Goal: Transaction & Acquisition: Subscribe to service/newsletter

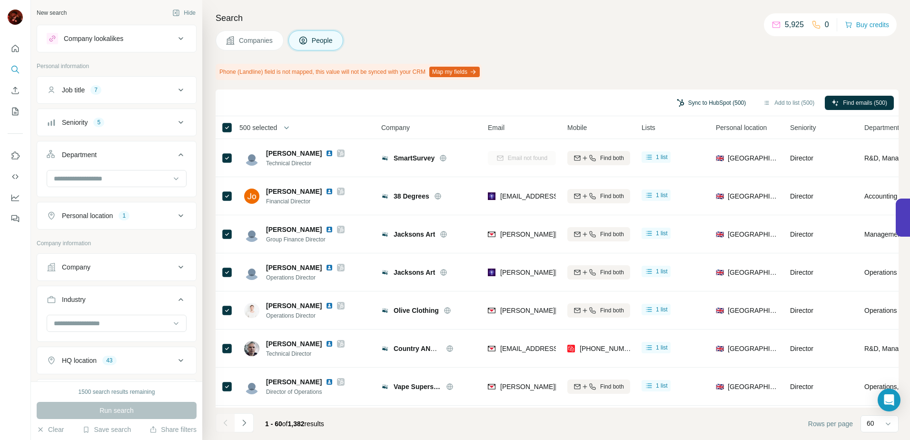
click at [697, 100] on button "Sync to HubSpot (500)" at bounding box center [711, 103] width 82 height 14
click at [704, 99] on button "Sync to HubSpot (500)" at bounding box center [711, 103] width 82 height 14
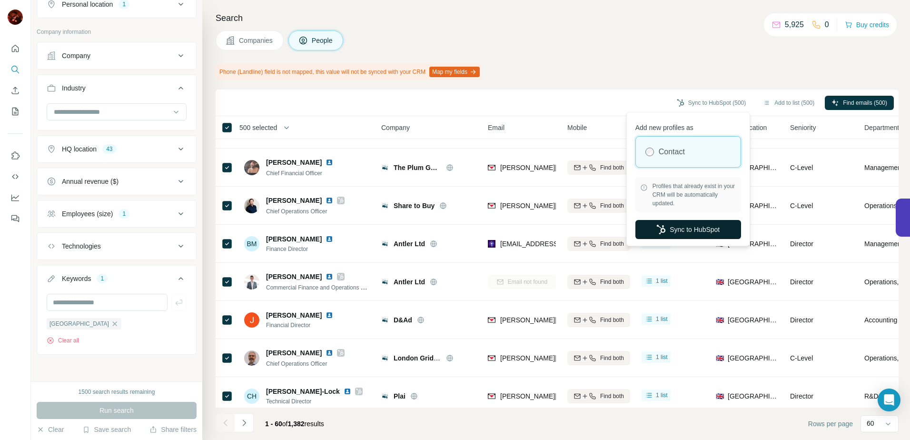
click at [666, 226] on button "Sync to HubSpot" at bounding box center [688, 229] width 106 height 19
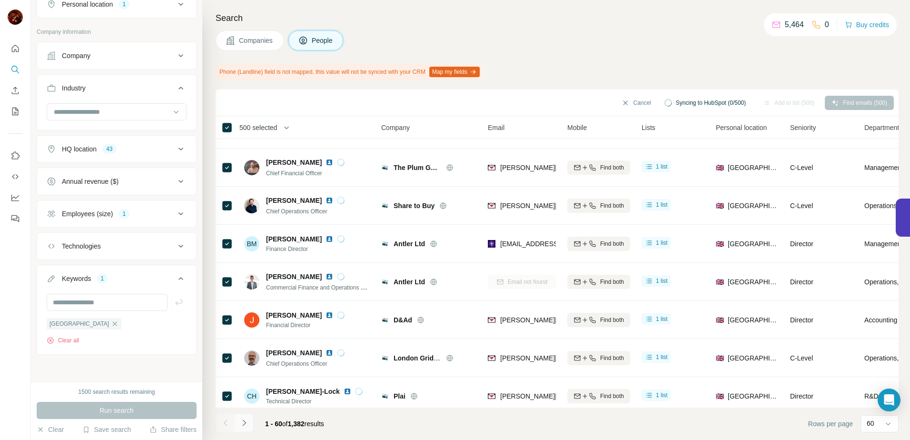
click at [249, 419] on button "Navigate to next page" at bounding box center [244, 422] width 19 height 19
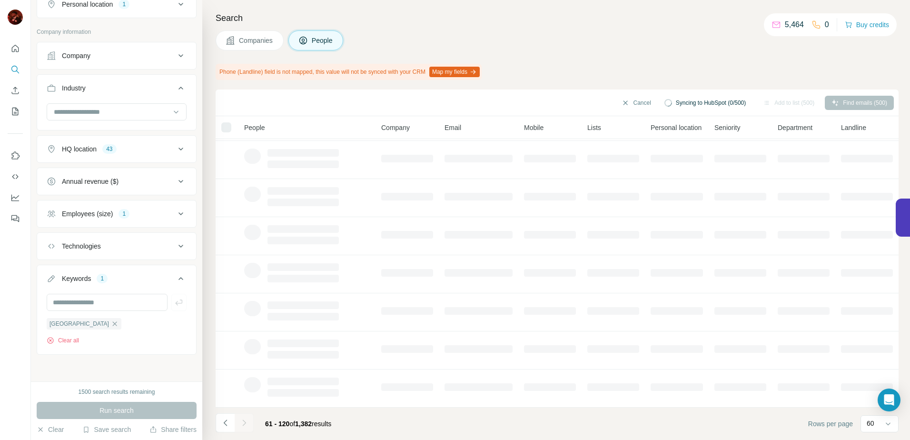
scroll to position [117, 0]
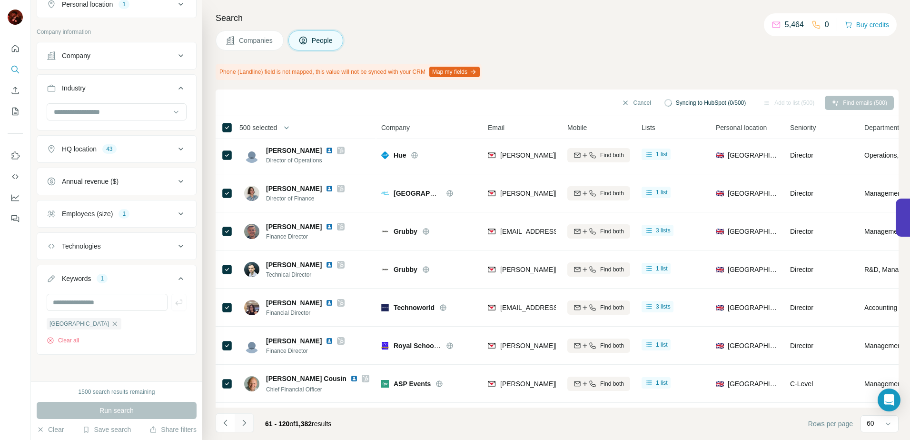
click at [249, 425] on button "Navigate to next page" at bounding box center [244, 422] width 19 height 19
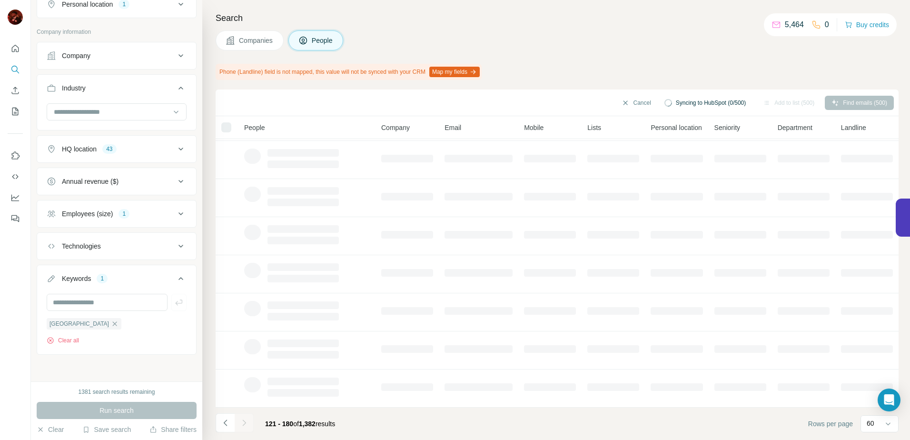
click at [250, 422] on button "Navigate to next page" at bounding box center [244, 422] width 19 height 19
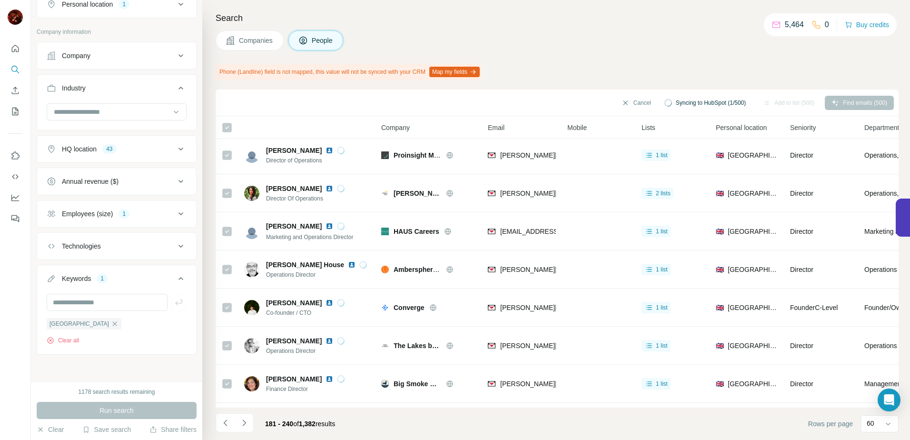
click at [247, 424] on icon "Navigate to next page" at bounding box center [244, 423] width 10 height 10
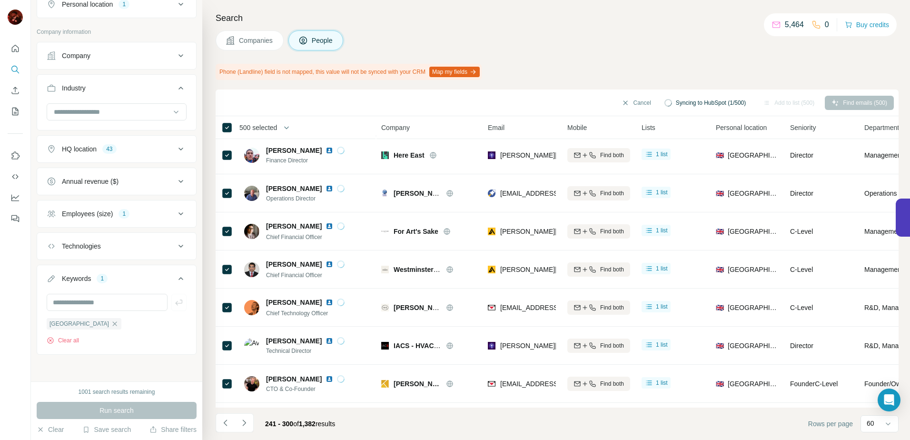
click at [244, 424] on icon "Navigate to next page" at bounding box center [243, 422] width 3 height 6
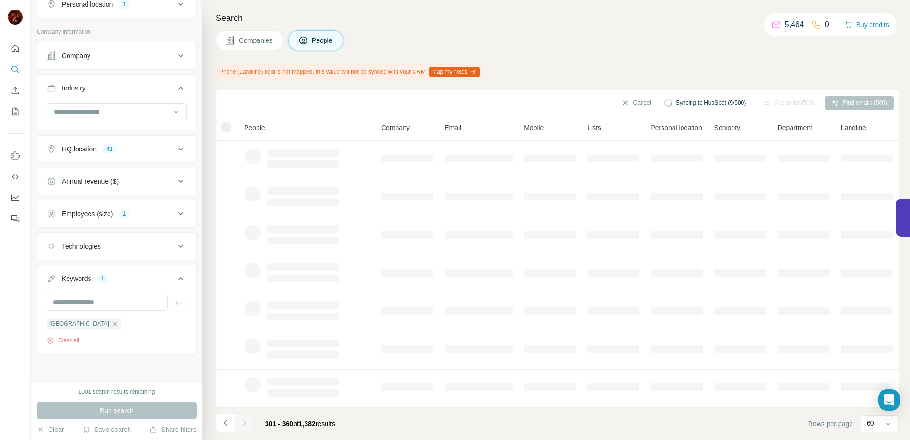
click at [242, 425] on icon "Navigate to next page" at bounding box center [244, 423] width 10 height 10
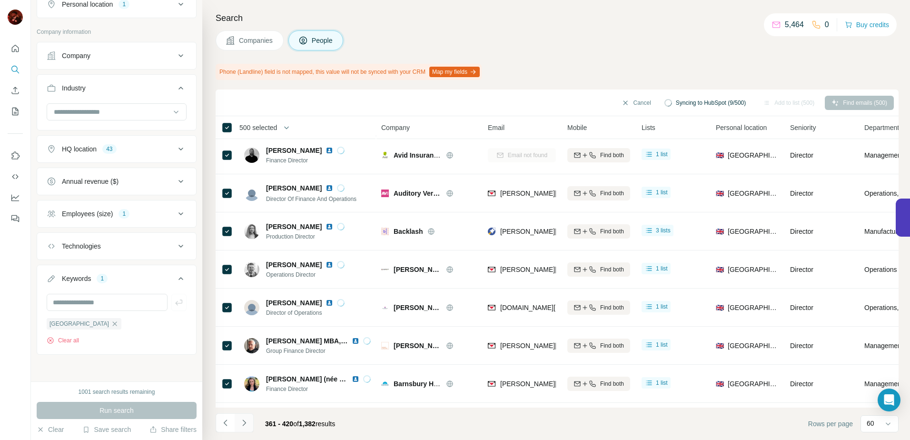
click at [246, 419] on icon "Navigate to next page" at bounding box center [244, 423] width 10 height 10
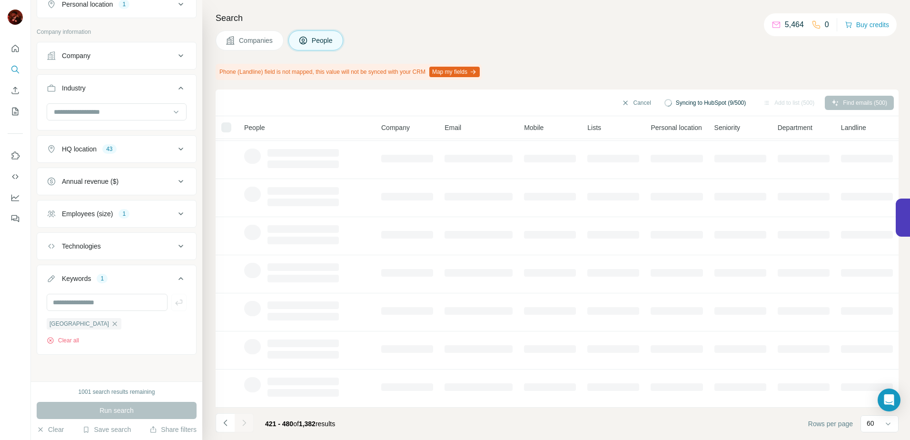
click at [206, 383] on div "Search Companies People Phone (Landline) field is not mapped, this value will n…" at bounding box center [556, 220] width 708 height 440
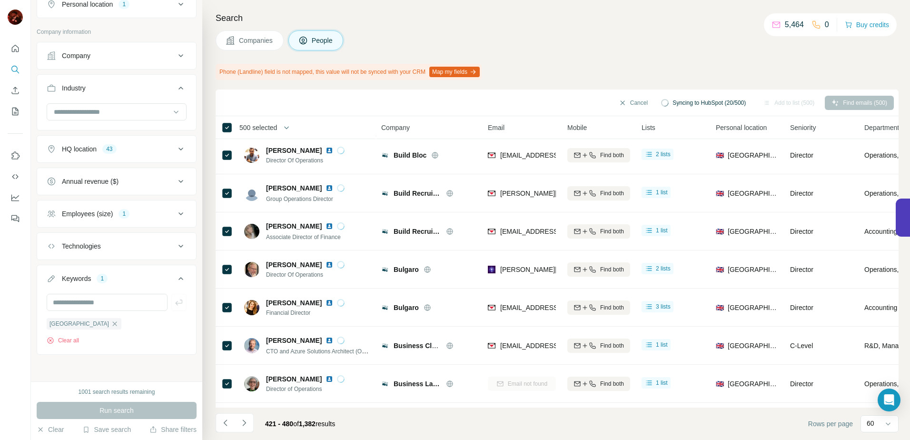
scroll to position [333, 0]
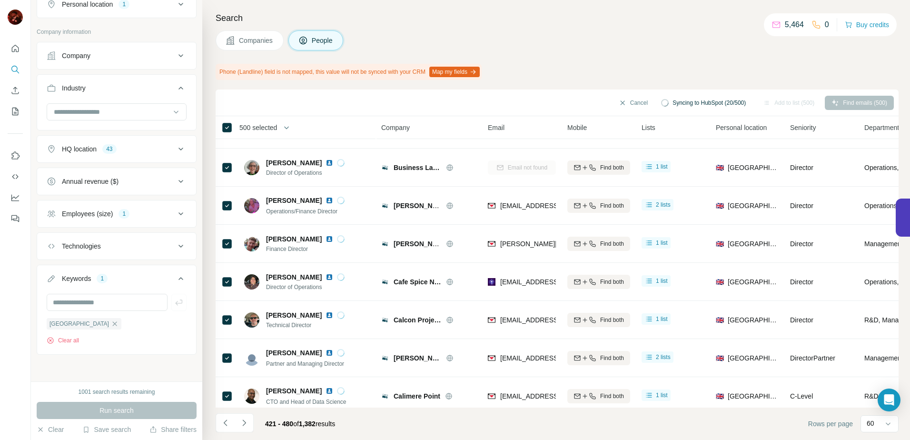
click at [242, 418] on button "Navigate to next page" at bounding box center [244, 422] width 19 height 19
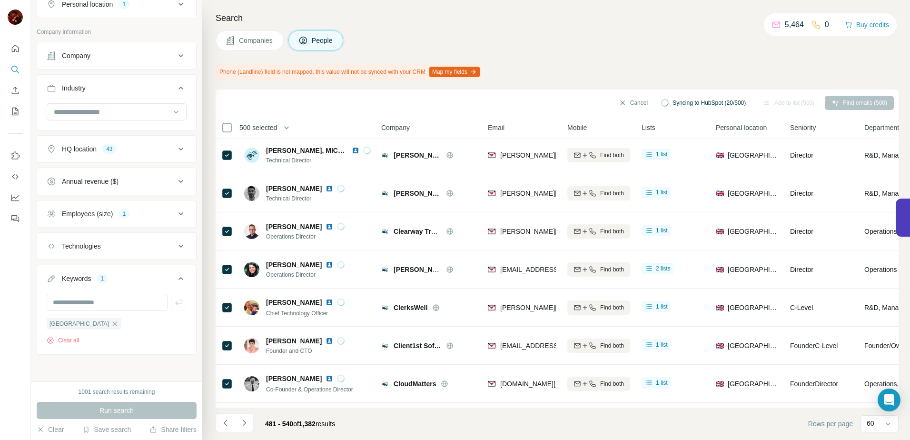
scroll to position [143, 0]
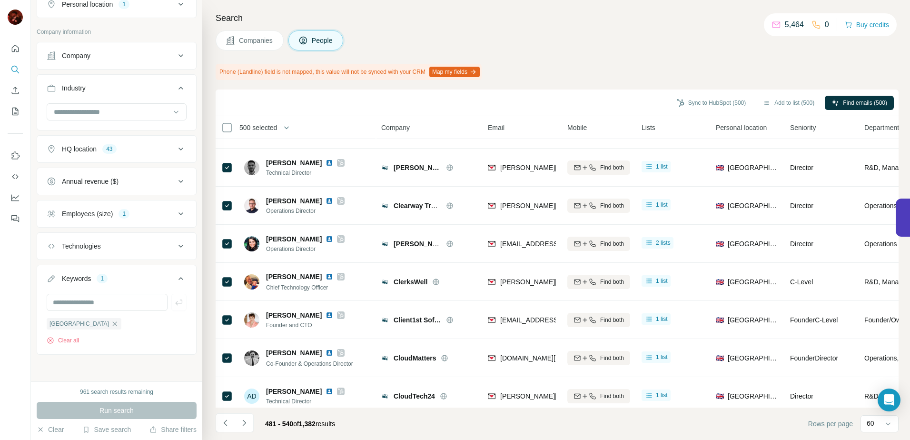
click at [583, 55] on div "Search Companies People Phone (Landline) field is not mapped, this value will n…" at bounding box center [556, 220] width 708 height 440
click at [252, 127] on span "500 selected" at bounding box center [258, 128] width 38 height 10
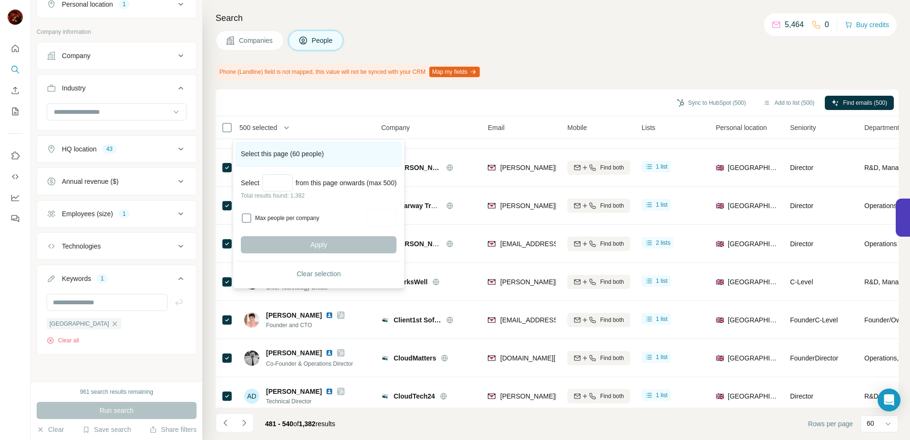
click at [280, 157] on div "Select this page (60 people)" at bounding box center [318, 153] width 167 height 25
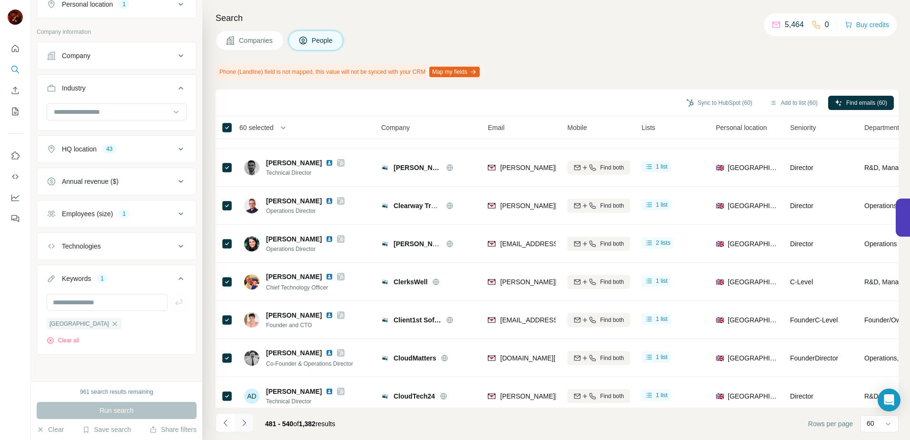
click at [242, 415] on button "Navigate to next page" at bounding box center [244, 422] width 19 height 19
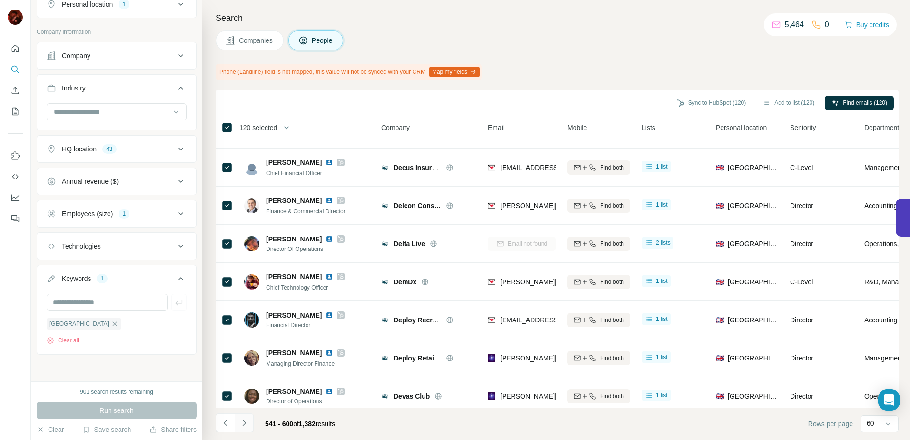
click at [244, 419] on icon "Navigate to next page" at bounding box center [244, 423] width 10 height 10
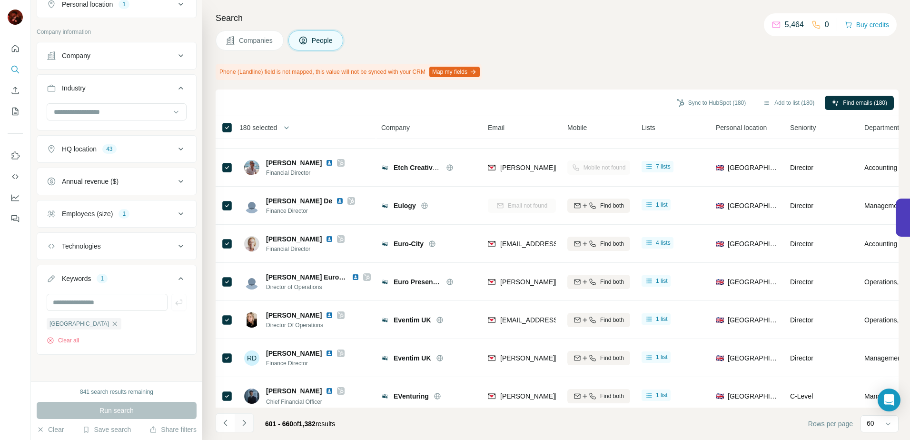
click at [246, 414] on button "Navigate to next page" at bounding box center [244, 422] width 19 height 19
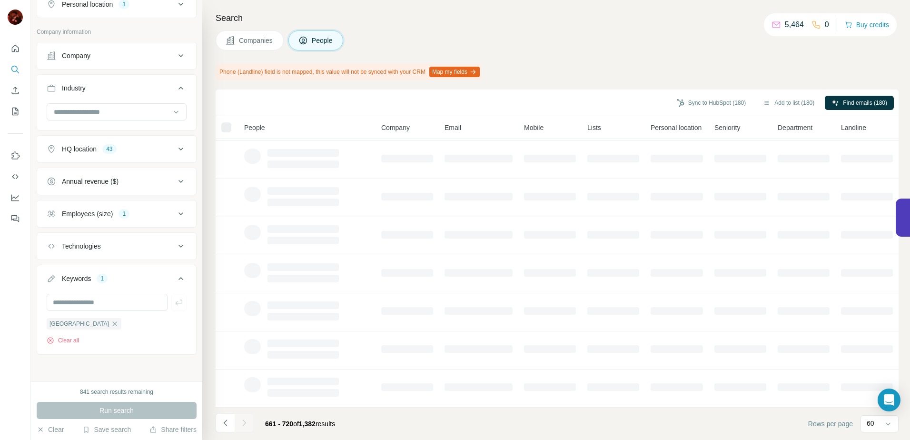
scroll to position [117, 0]
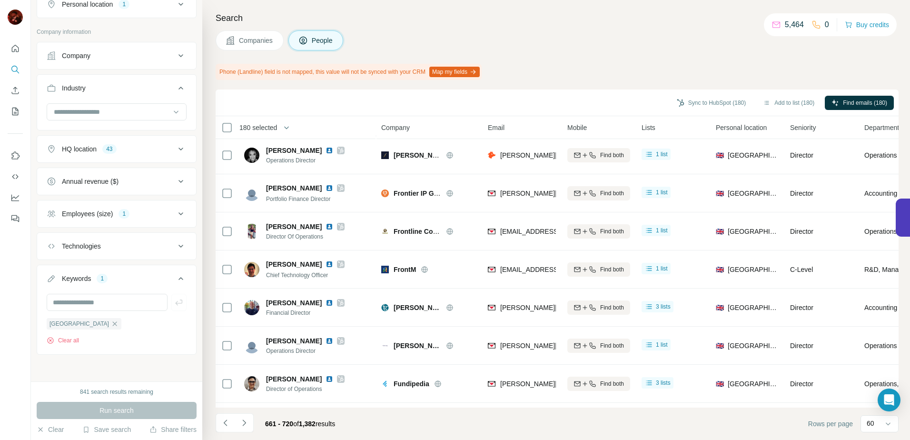
click at [229, 132] on icon at bounding box center [226, 127] width 11 height 11
click at [248, 423] on icon "Navigate to next page" at bounding box center [244, 423] width 10 height 10
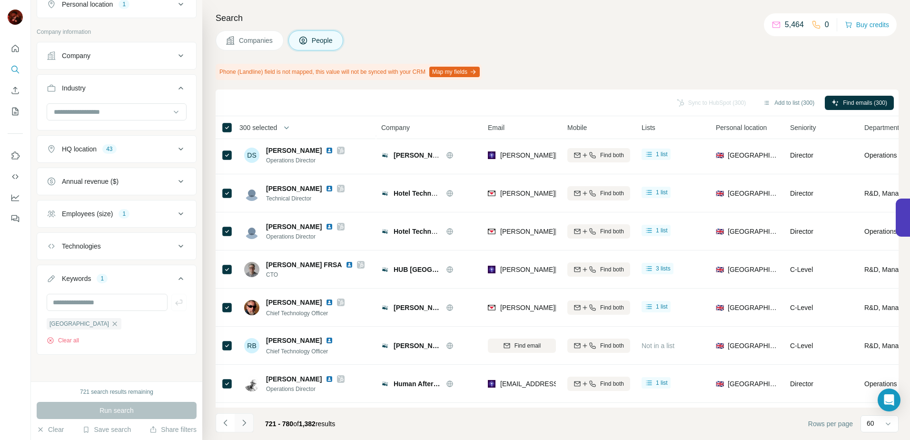
scroll to position [143, 0]
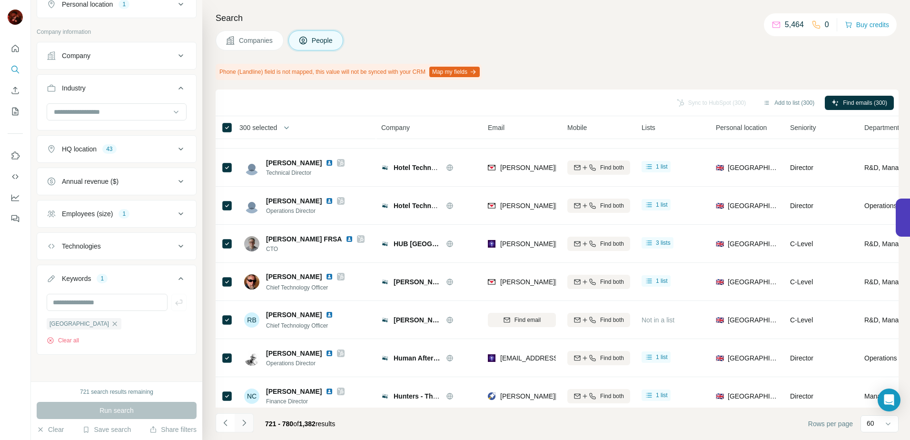
click at [244, 419] on icon "Navigate to next page" at bounding box center [244, 423] width 10 height 10
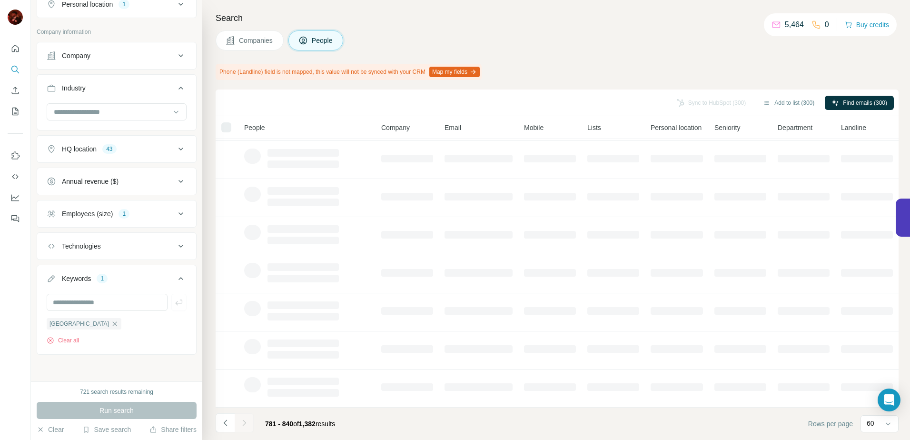
scroll to position [117, 0]
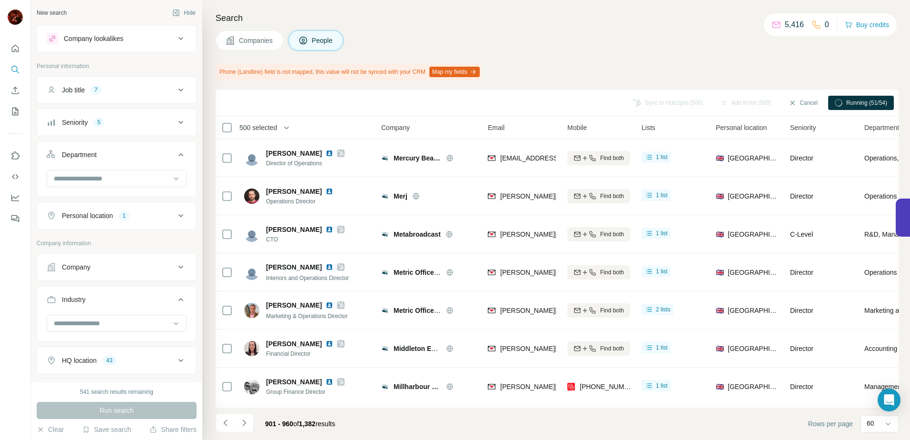
scroll to position [143, 0]
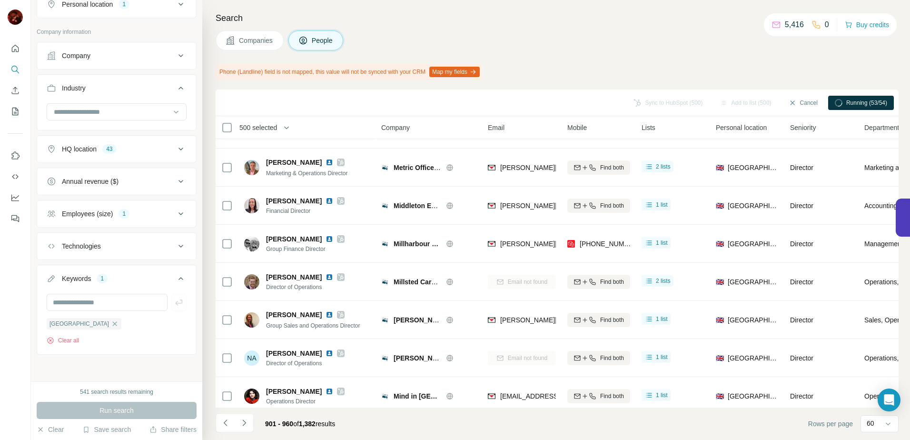
drag, startPoint x: 617, startPoint y: 80, endPoint x: 543, endPoint y: 84, distance: 74.4
click at [617, 80] on div "Search Companies People Phone (Landline) field is not mapped, this value will n…" at bounding box center [556, 220] width 708 height 440
